Goal: Task Accomplishment & Management: Use online tool/utility

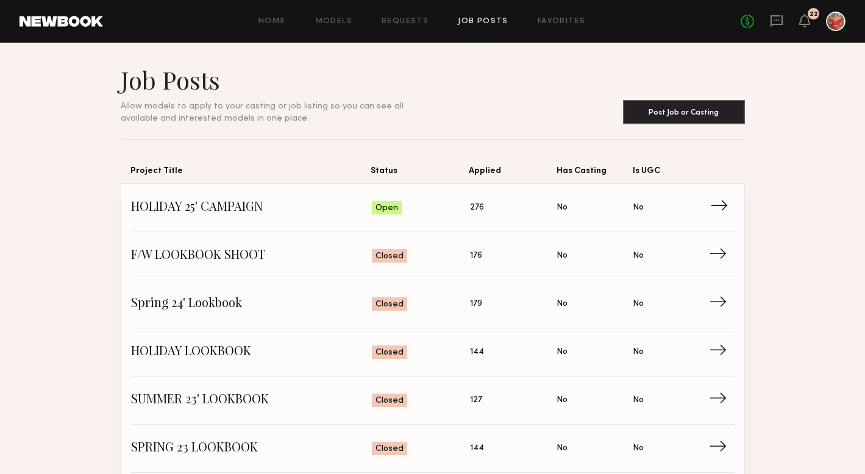
click at [193, 206] on span "HOLIDAY 25' CAMPAIGN" at bounding box center [251, 208] width 241 height 18
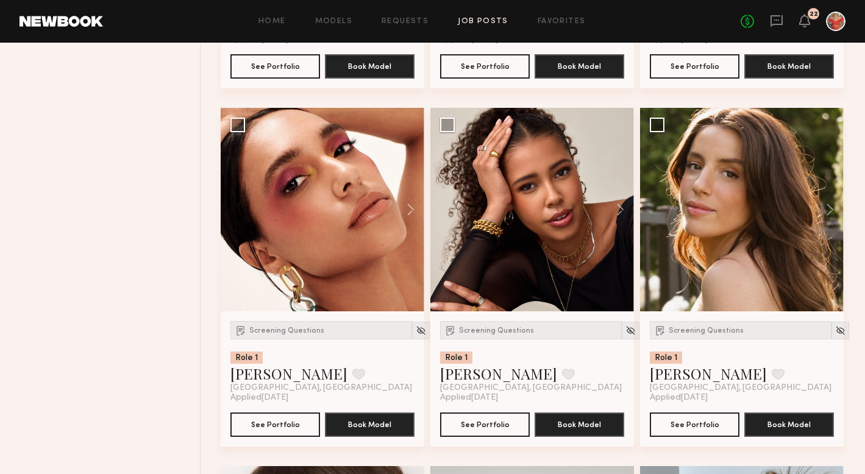
scroll to position [800, 0]
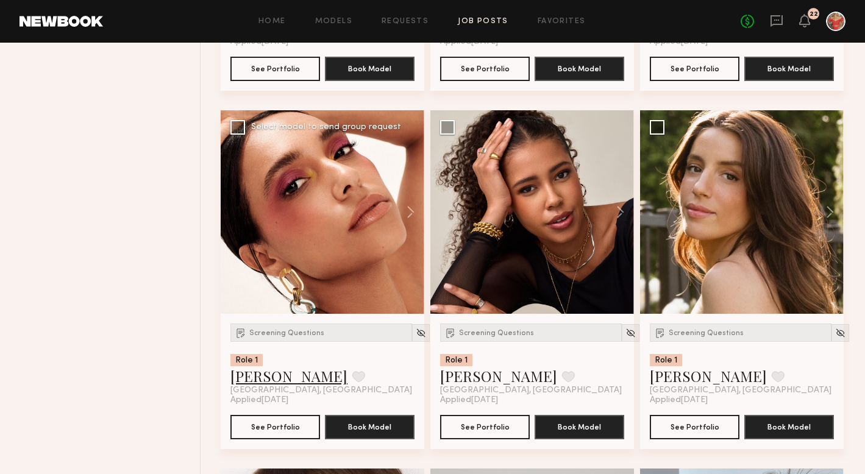
click at [284, 377] on link "Jhordan M." at bounding box center [288, 376] width 117 height 20
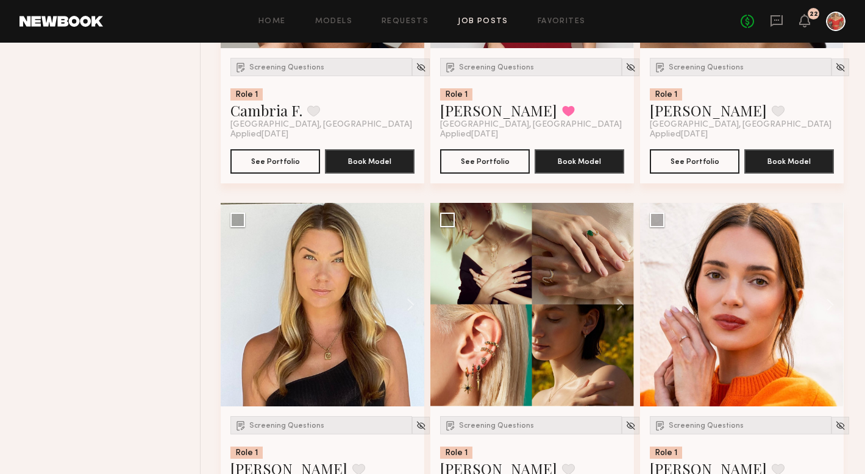
scroll to position [1842, 0]
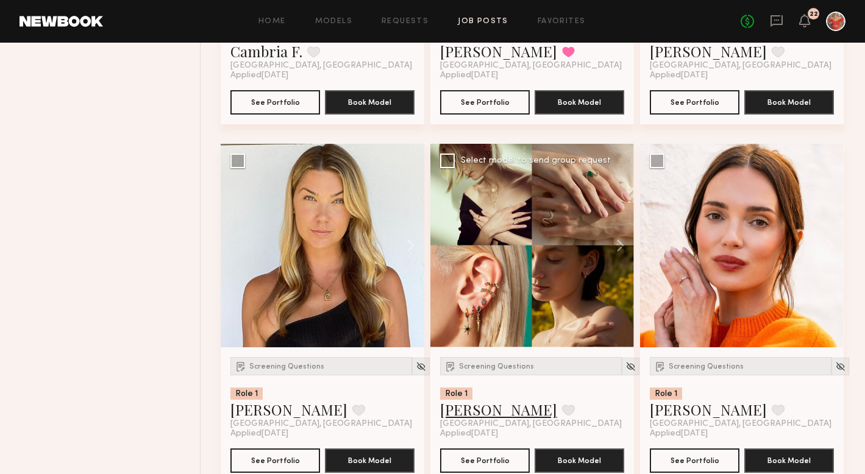
click at [473, 414] on link "Yuliia K." at bounding box center [498, 410] width 117 height 20
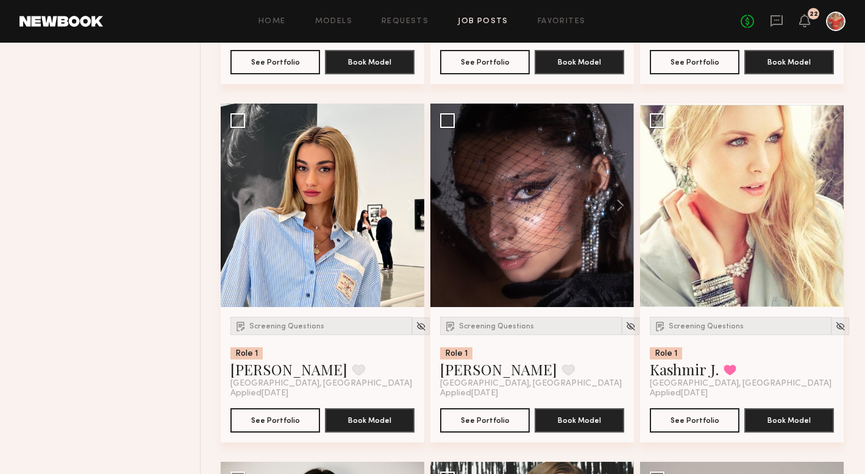
scroll to position [2620, 0]
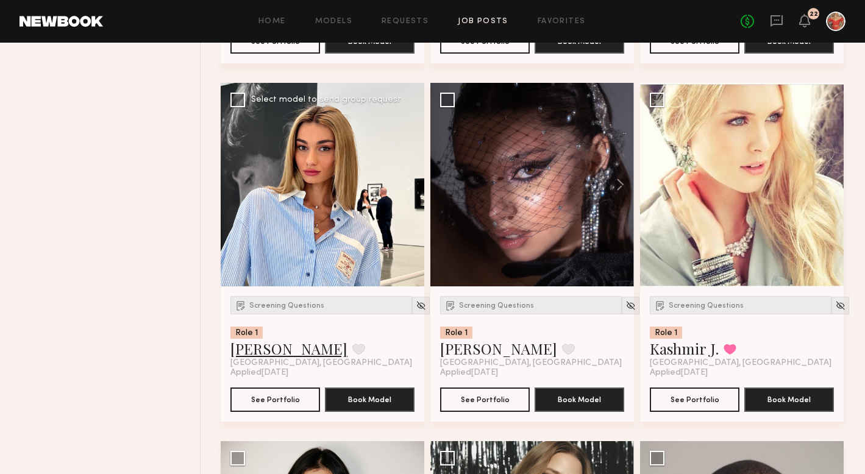
click at [253, 351] on link "Arpine D." at bounding box center [288, 349] width 117 height 20
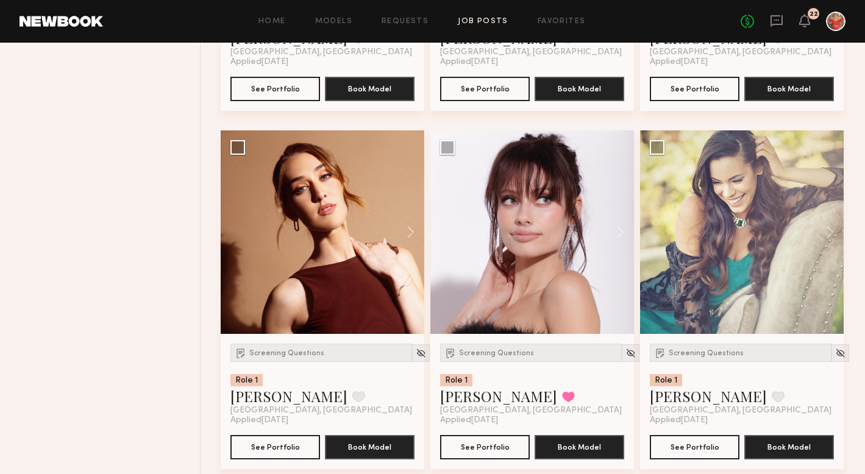
scroll to position [3649, 0]
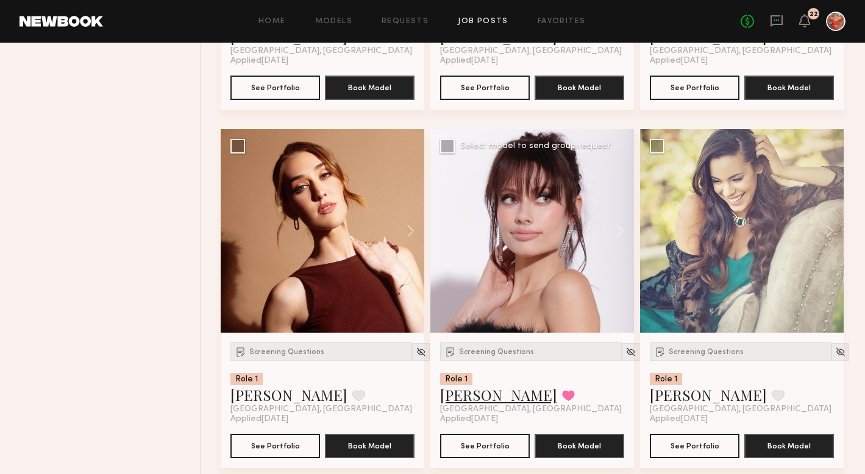
click at [470, 401] on link "Lilija T." at bounding box center [498, 395] width 117 height 20
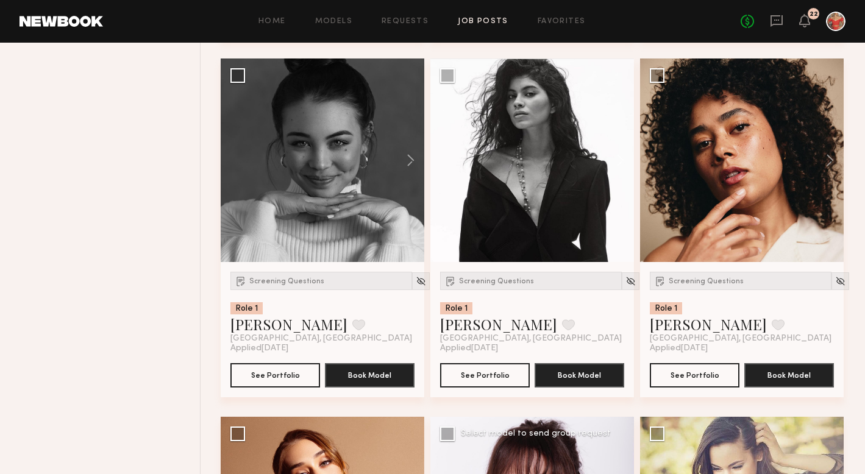
scroll to position [3360, 0]
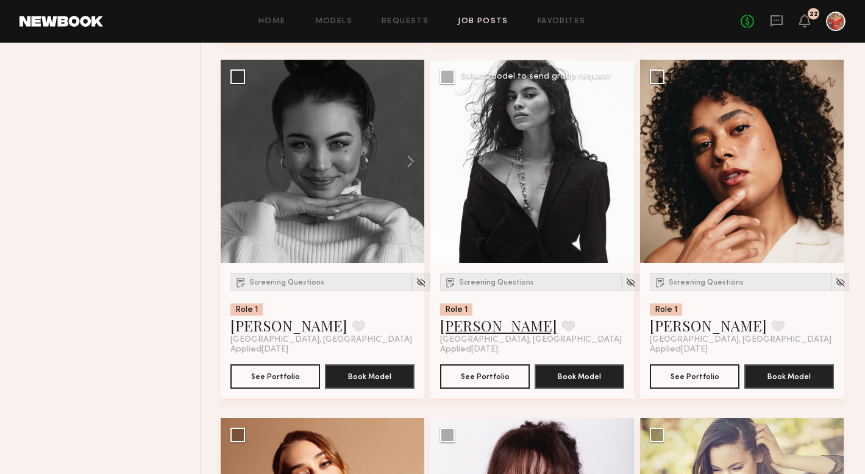
click at [460, 332] on link "Narda M." at bounding box center [498, 326] width 117 height 20
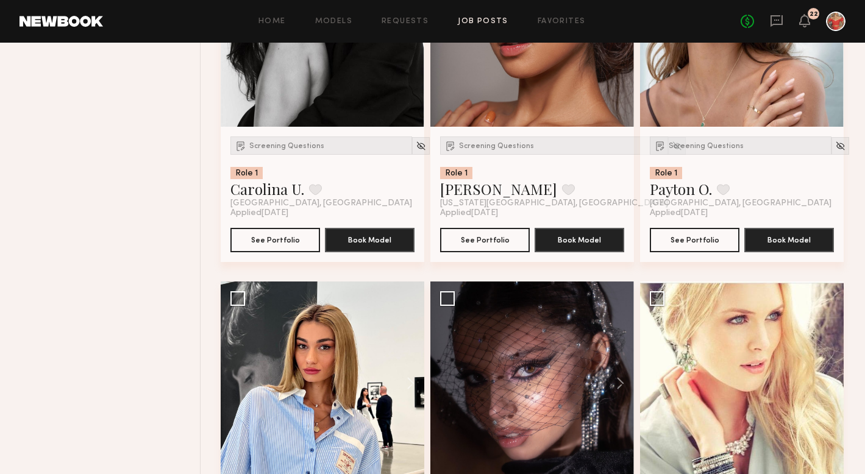
scroll to position [2624, 0]
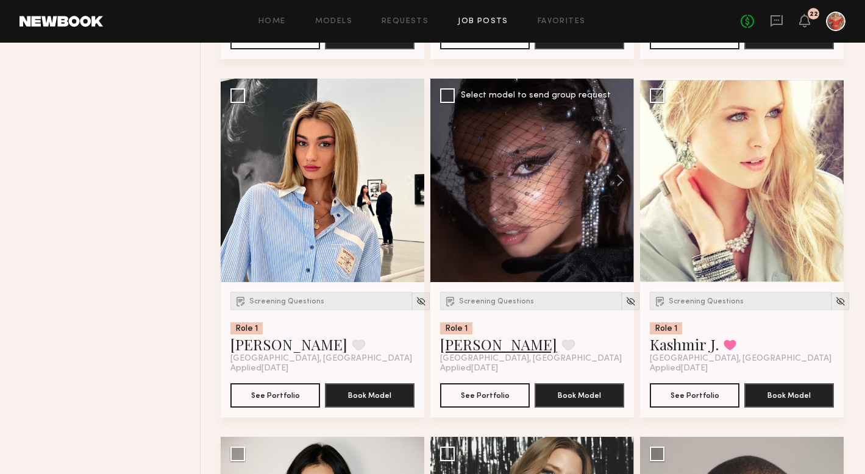
click at [481, 353] on link "Ekaterina N." at bounding box center [498, 345] width 117 height 20
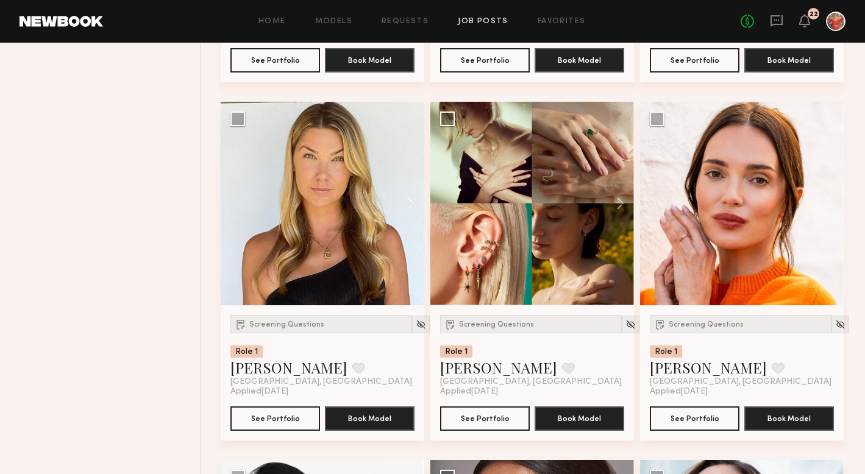
scroll to position [1878, 0]
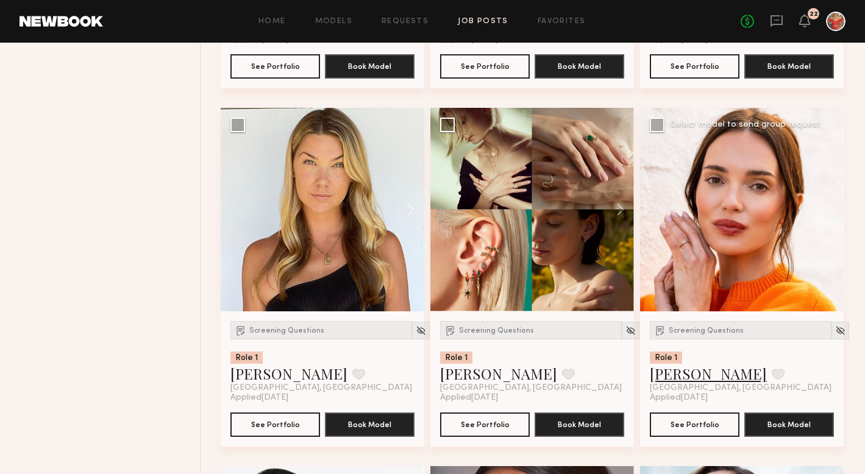
click at [679, 375] on link "Jules H." at bounding box center [708, 374] width 117 height 20
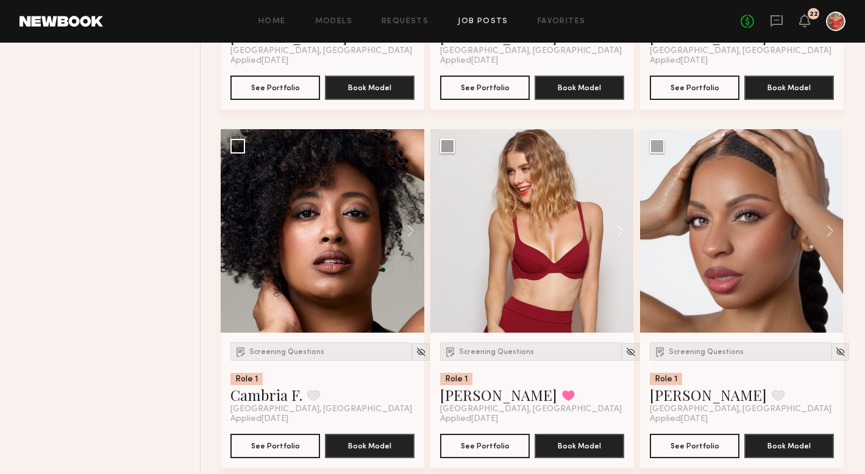
scroll to position [1550, 0]
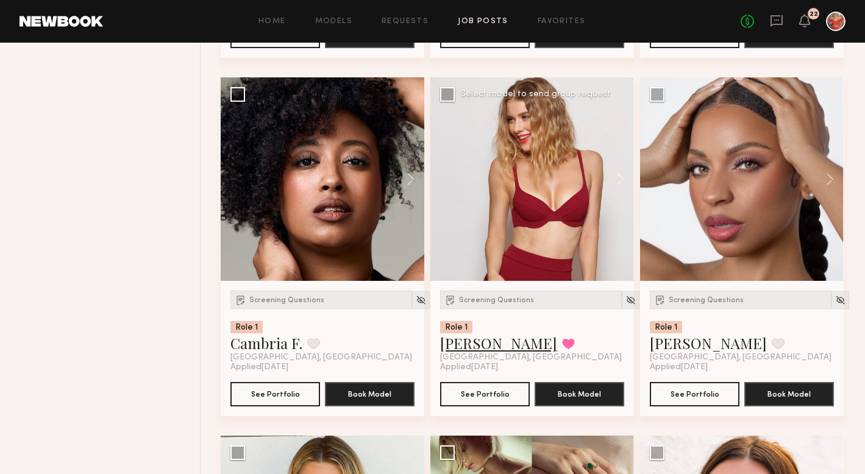
click at [467, 350] on link "Alena S." at bounding box center [498, 343] width 117 height 20
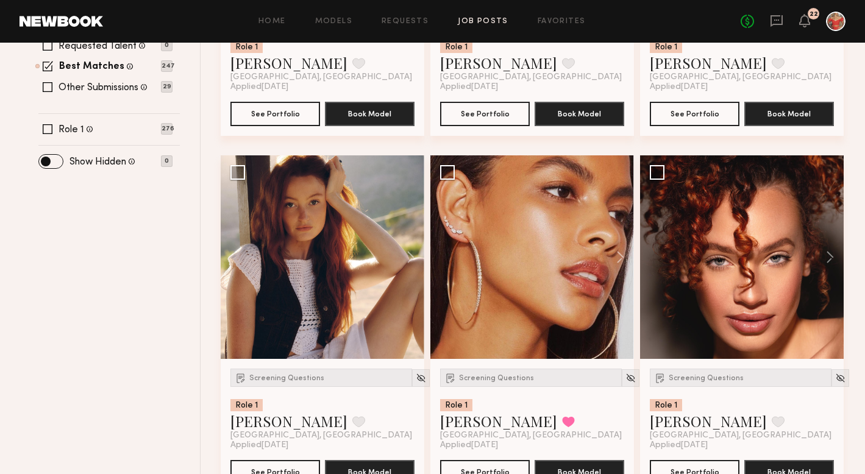
scroll to position [396, 0]
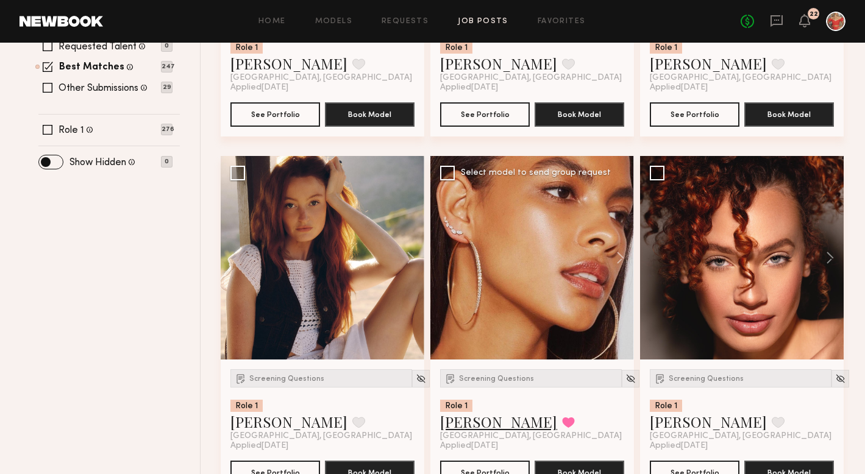
click at [479, 424] on link "[PERSON_NAME]" at bounding box center [498, 422] width 117 height 20
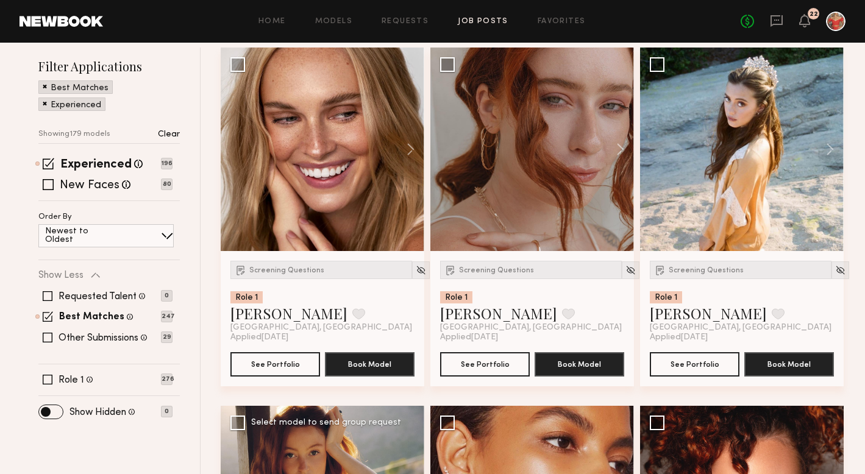
scroll to position [147, 0]
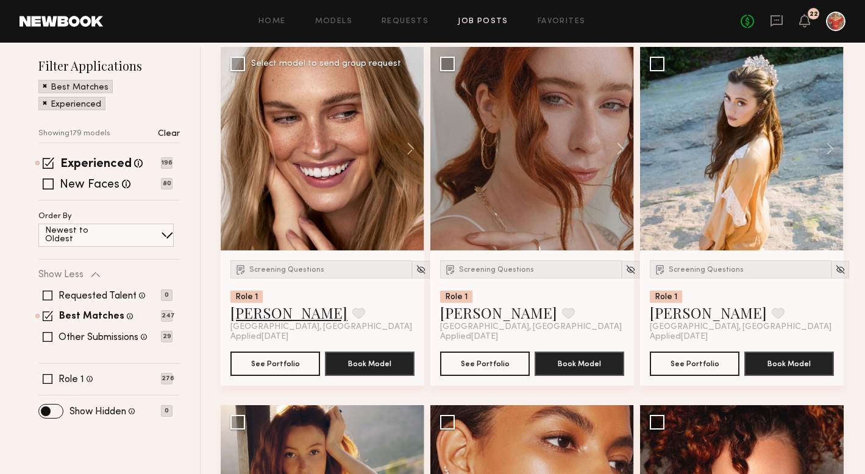
click at [263, 319] on link "Emma D." at bounding box center [288, 313] width 117 height 20
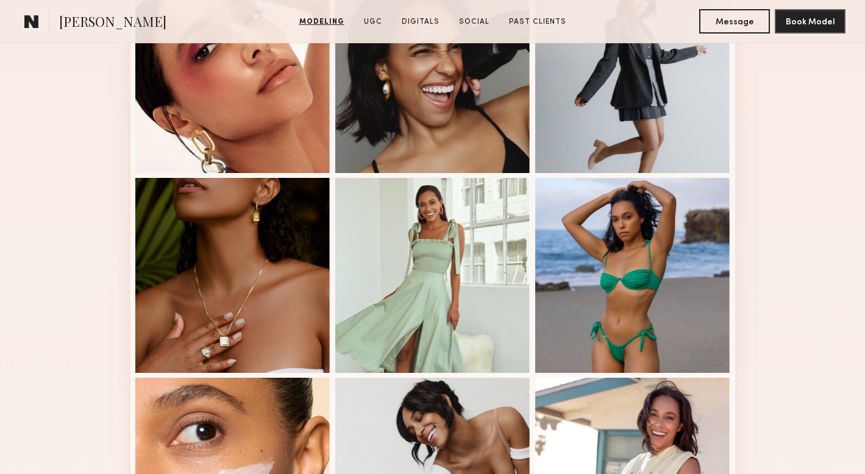
scroll to position [576, 0]
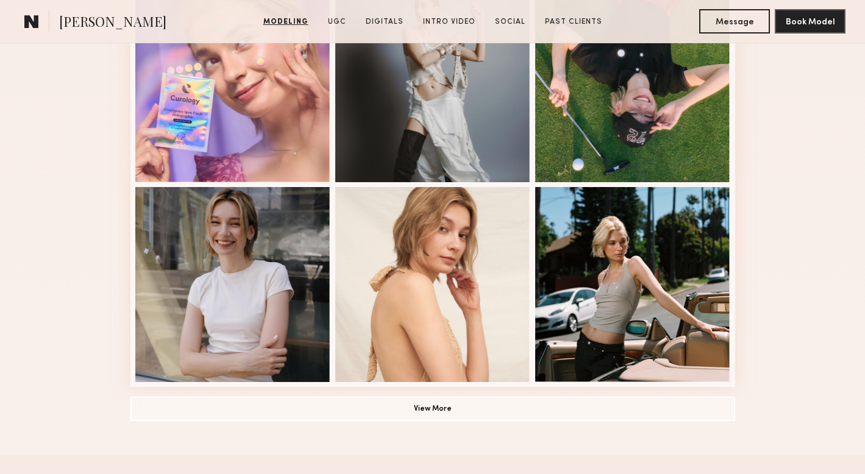
scroll to position [772, 0]
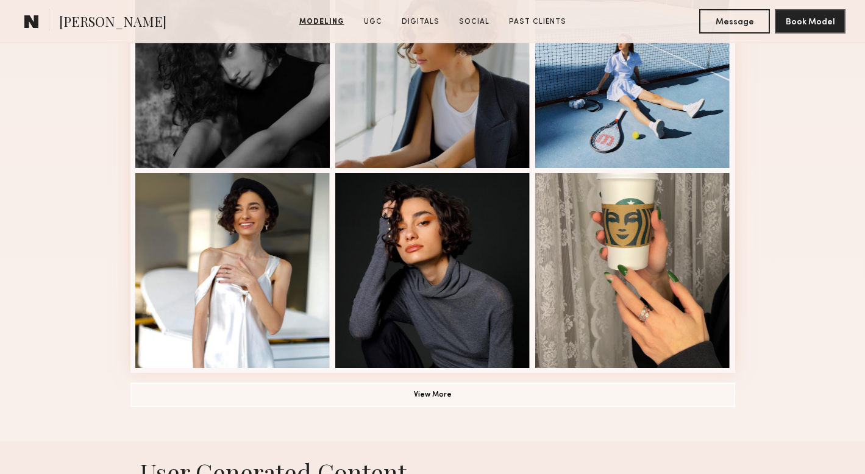
scroll to position [786, 0]
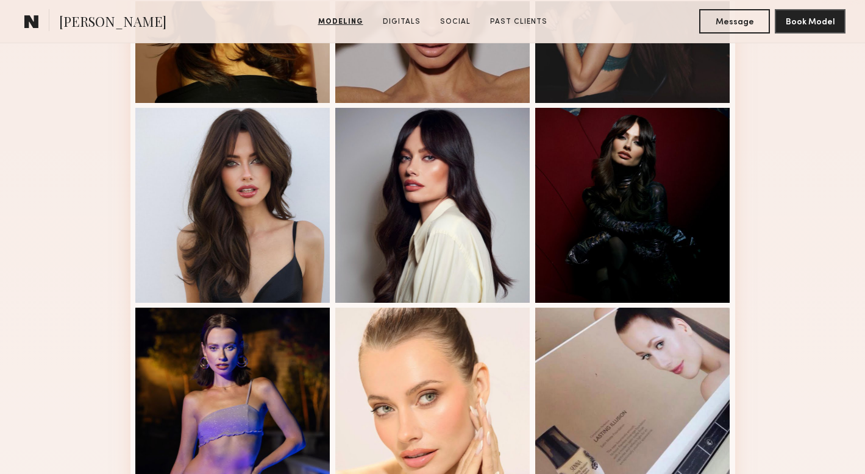
scroll to position [847, 0]
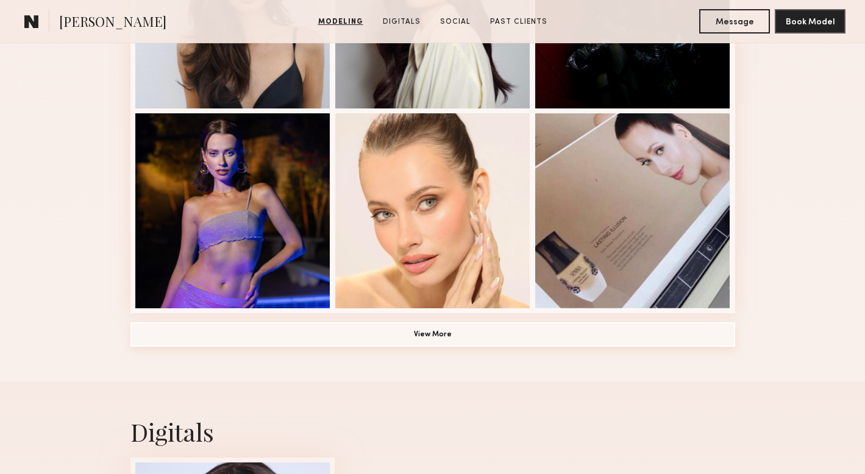
click at [517, 333] on button "View More" at bounding box center [432, 334] width 605 height 24
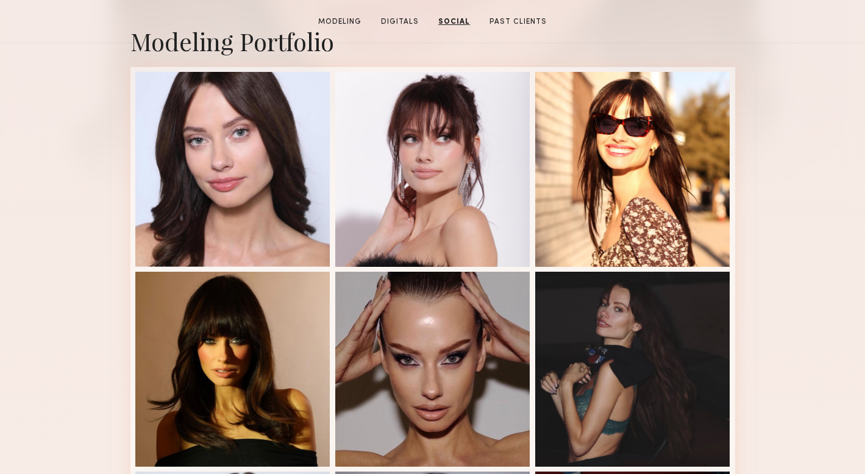
scroll to position [0, 0]
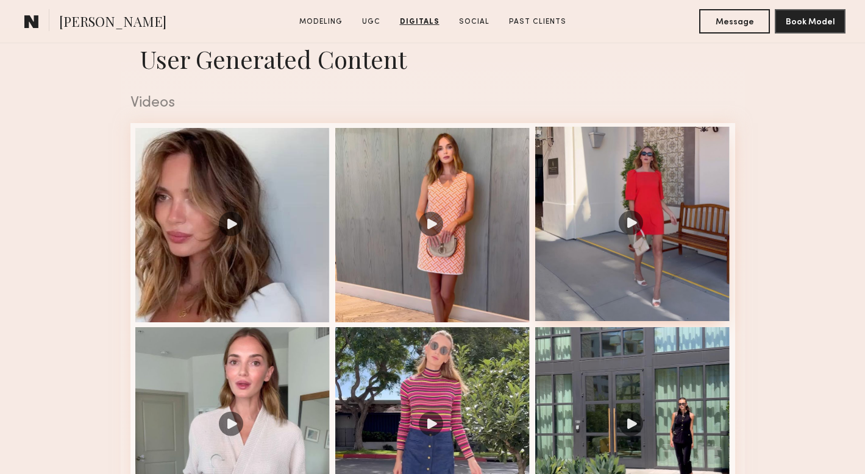
scroll to position [1188, 0]
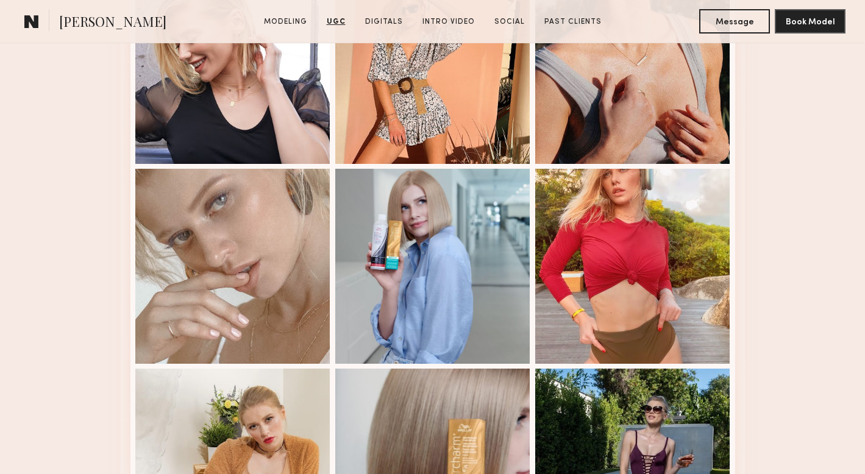
scroll to position [2374, 0]
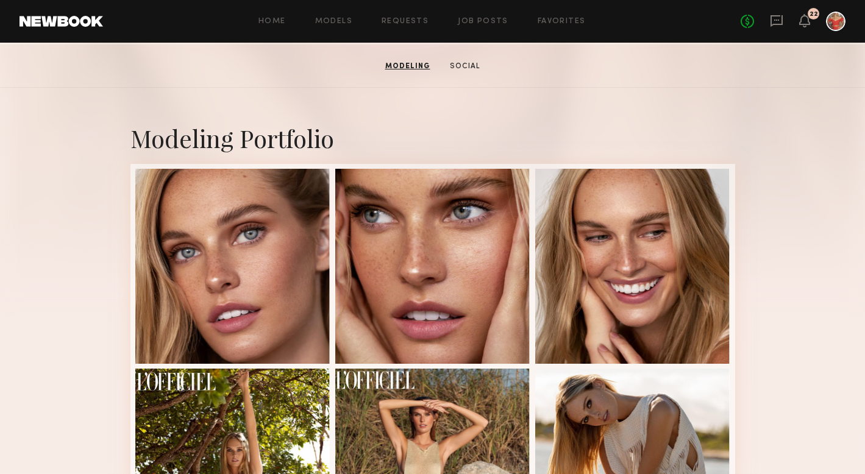
scroll to position [193, 0]
